Goal: Task Accomplishment & Management: Use online tool/utility

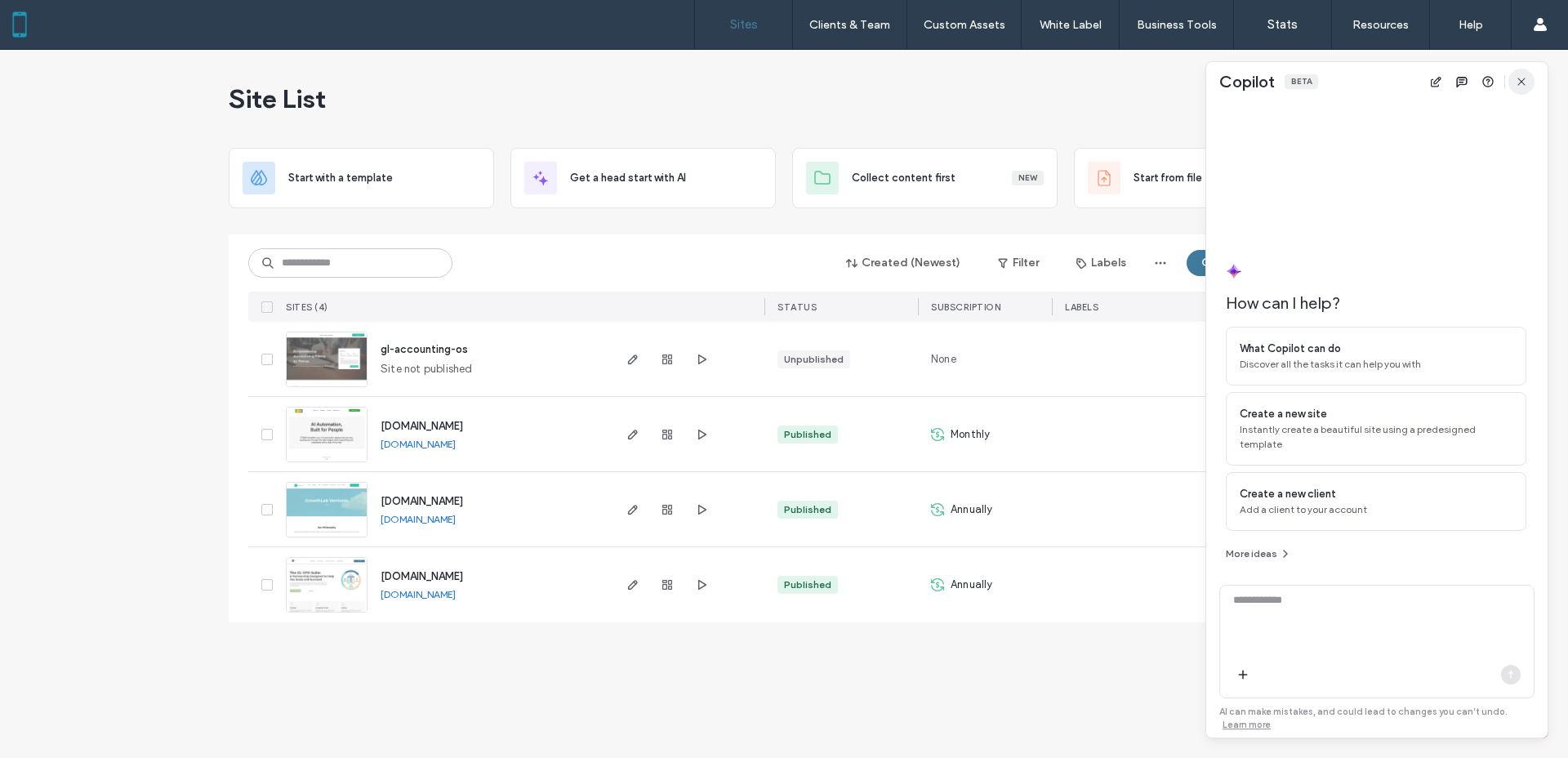
click at [1519, 82] on icon "button" at bounding box center [1521, 81] width 13 height 13
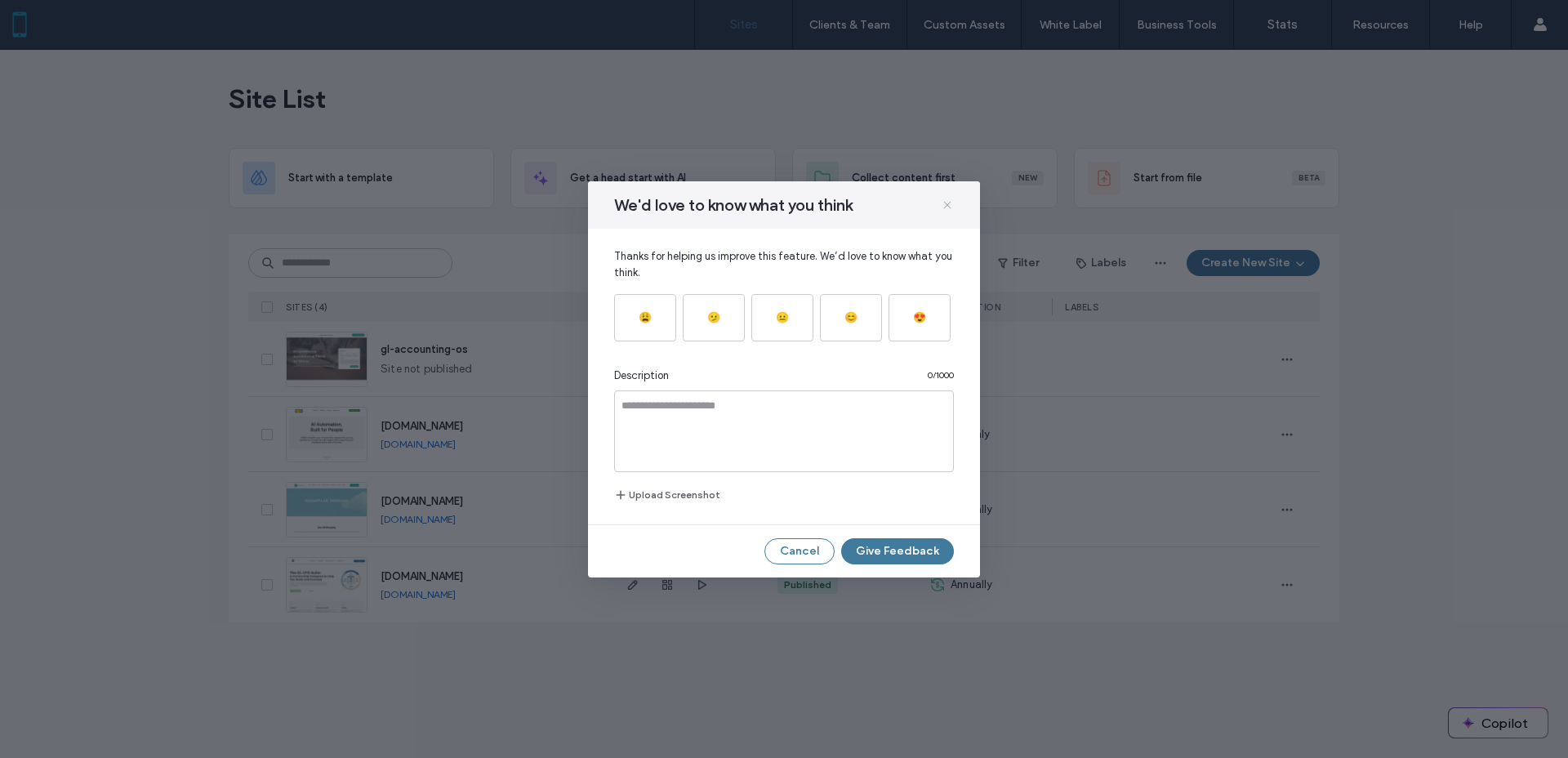
click at [949, 200] on icon at bounding box center [947, 204] width 13 height 13
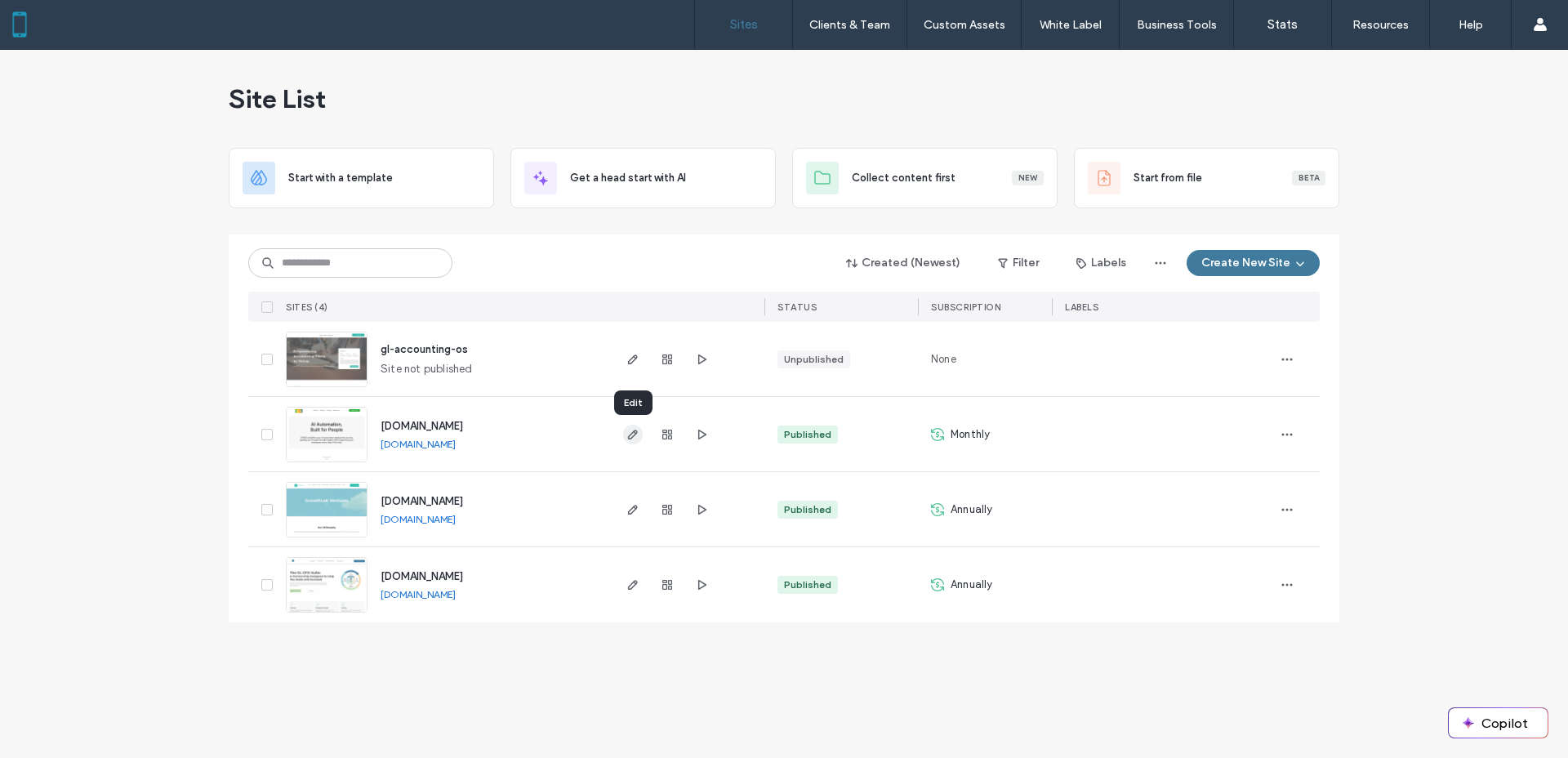
click at [632, 432] on use "button" at bounding box center [633, 434] width 10 height 10
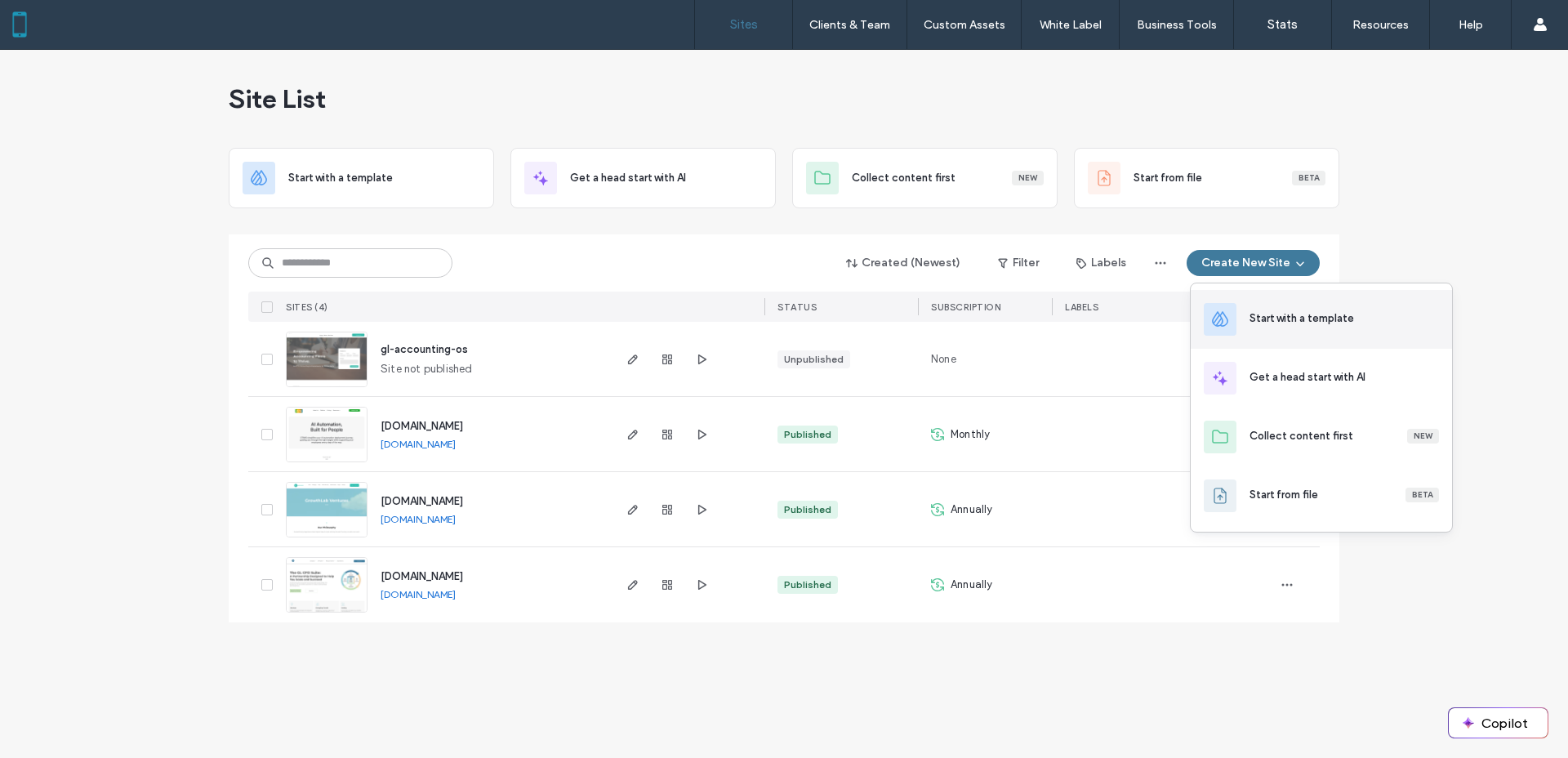
click at [1290, 314] on div "Start with a template" at bounding box center [1302, 318] width 105 height 16
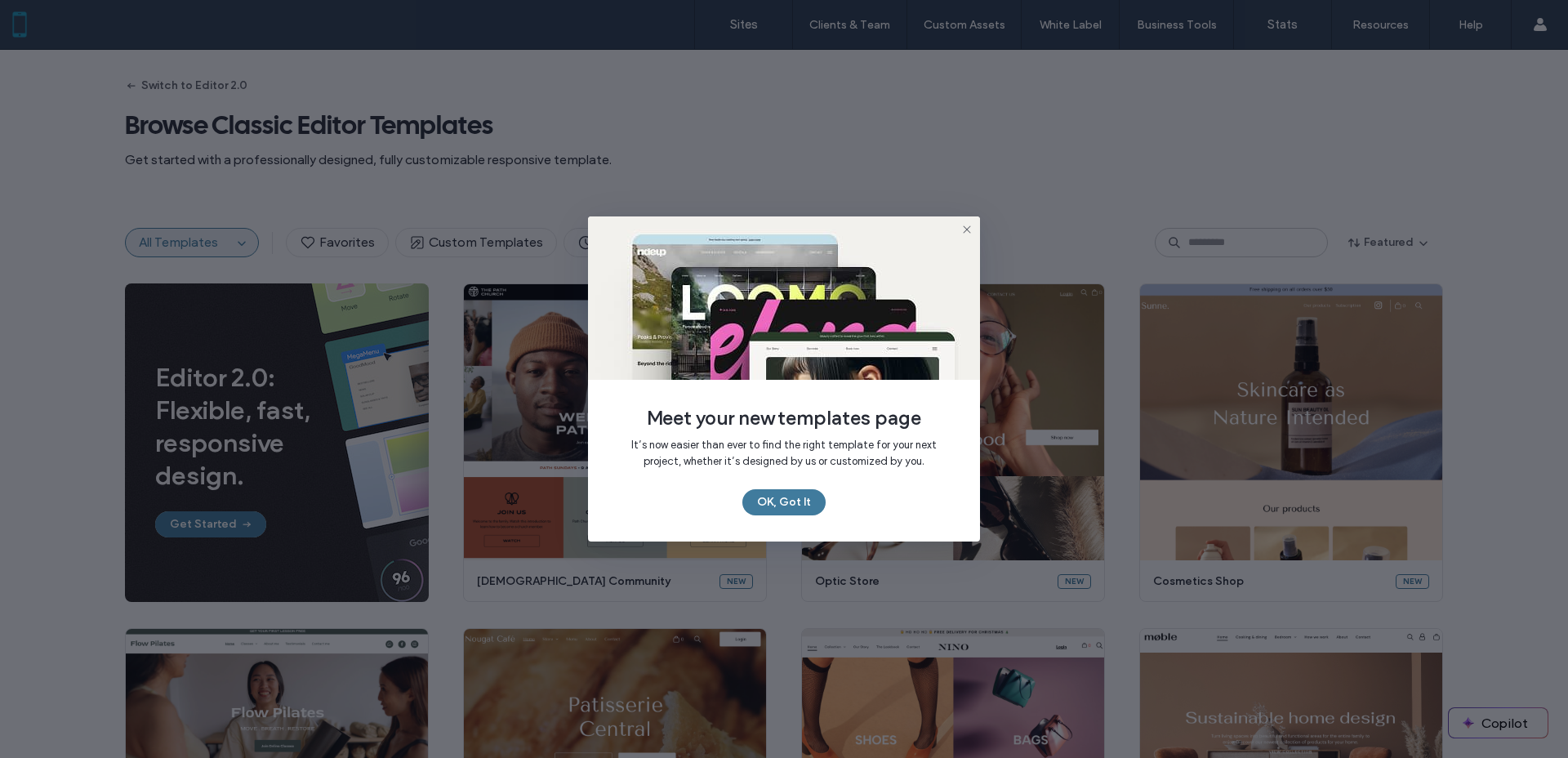
click at [967, 229] on use at bounding box center [967, 228] width 8 height 8
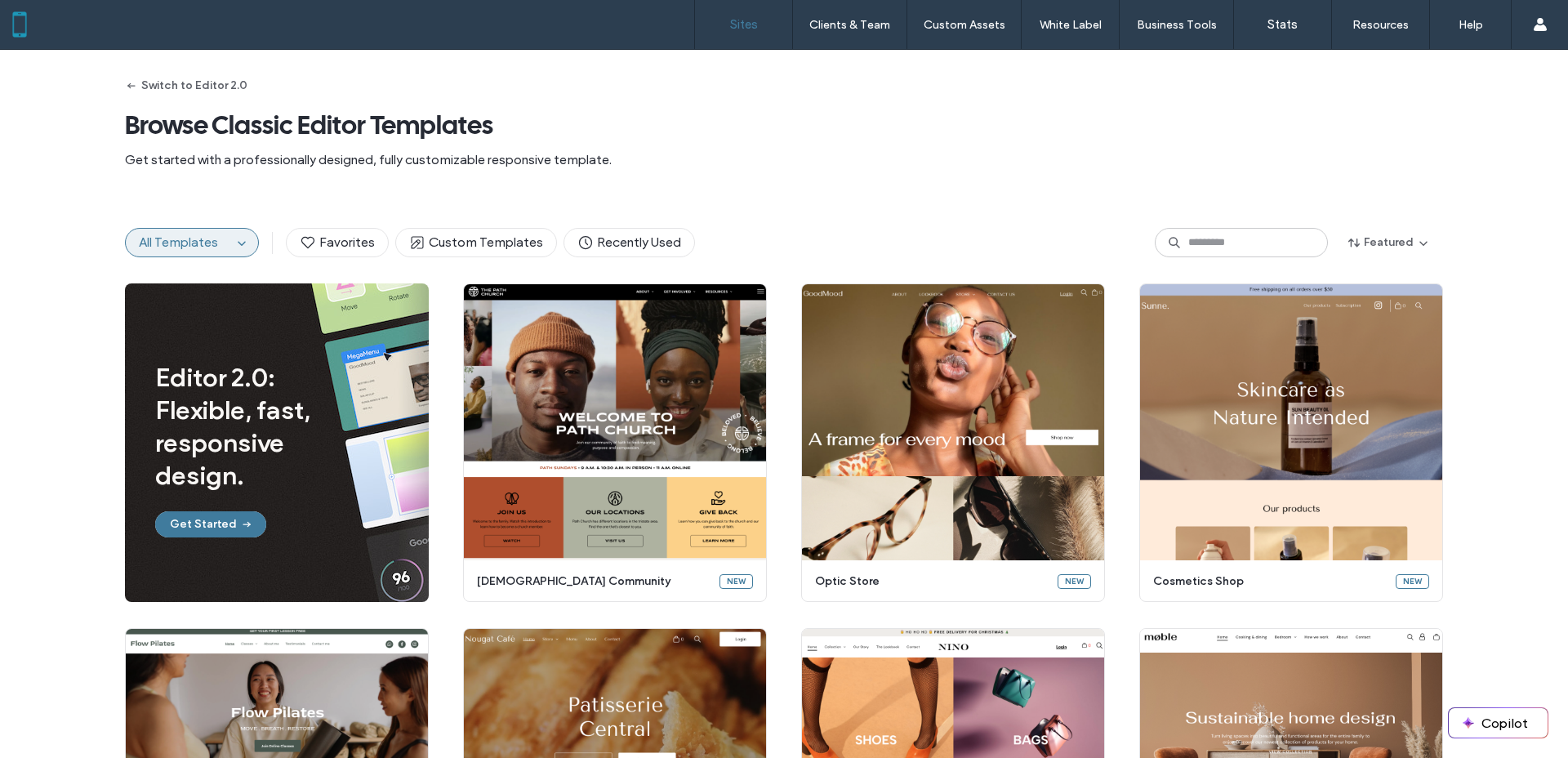
click at [744, 27] on label "Sites" at bounding box center [744, 24] width 28 height 14
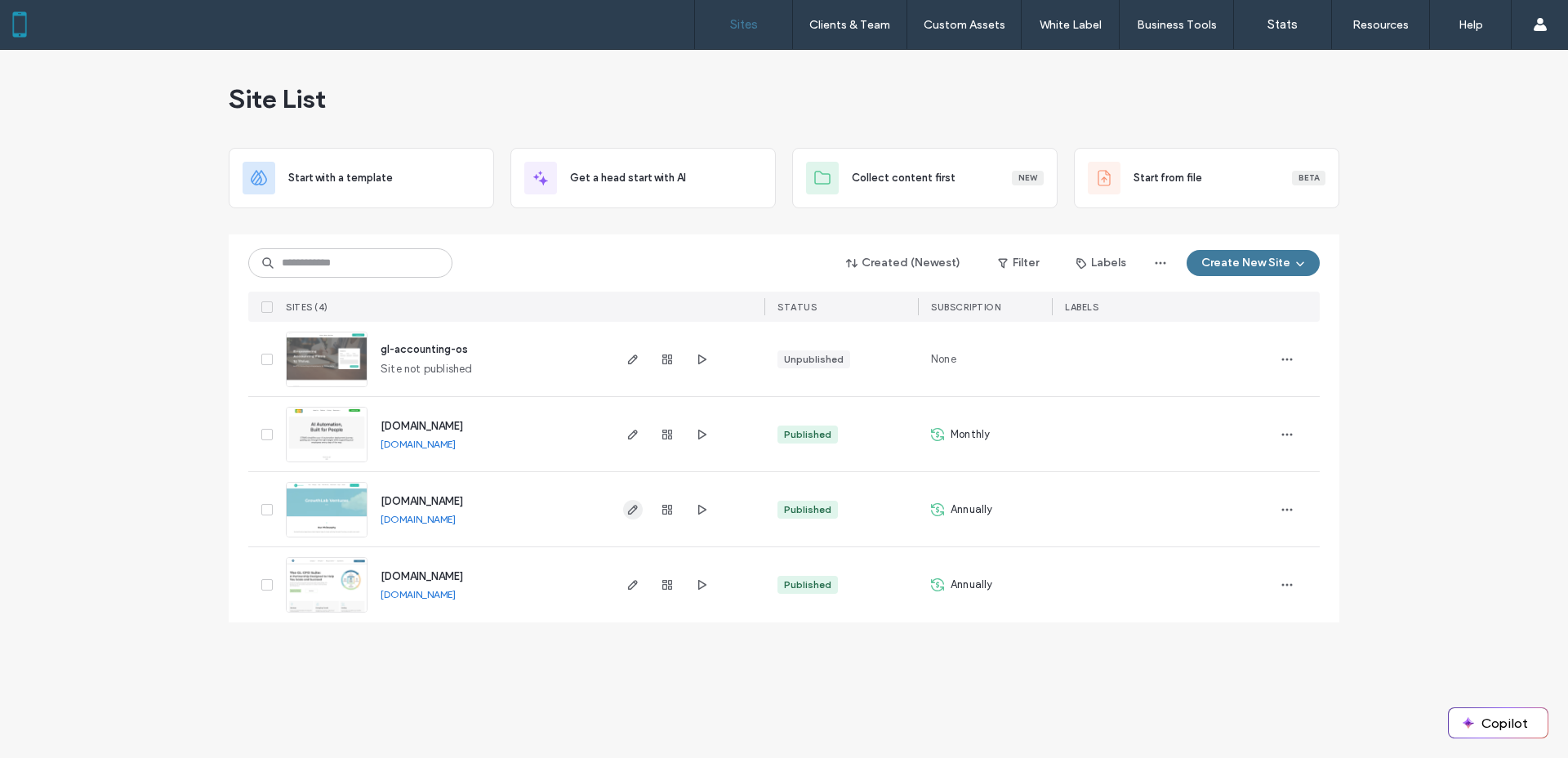
click at [634, 517] on span "button" at bounding box center [633, 509] width 19 height 19
